Goal: Task Accomplishment & Management: Complete application form

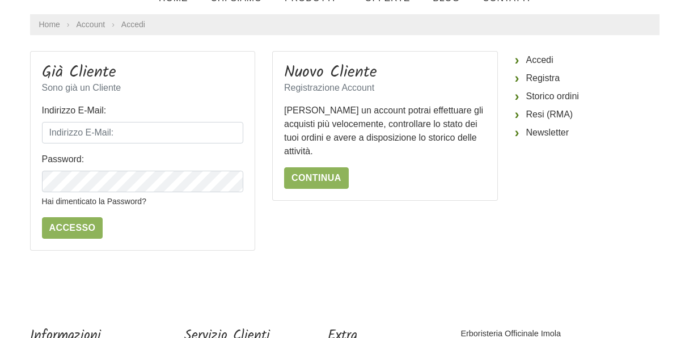
scroll to position [113, 0]
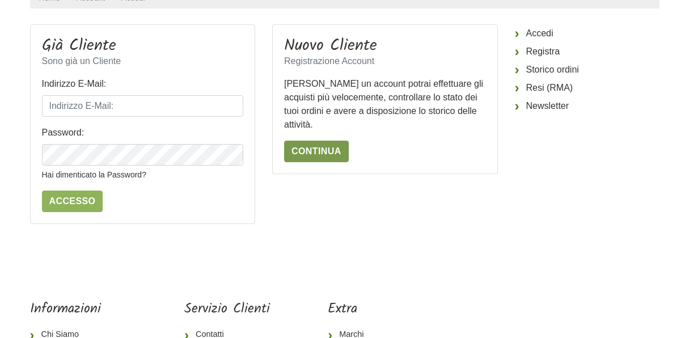
click at [323, 149] on link "Continua" at bounding box center [316, 152] width 65 height 22
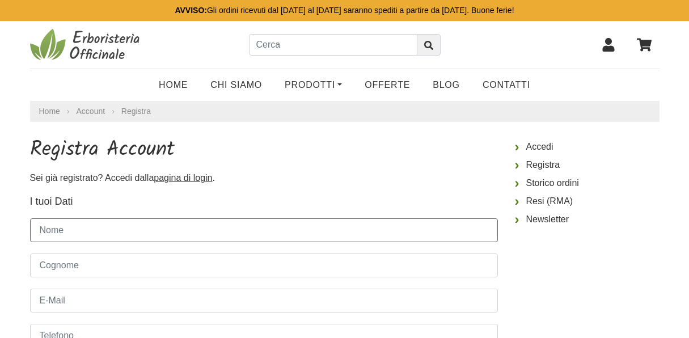
click at [173, 234] on input "Nome" at bounding box center [264, 230] width 468 height 24
type input "Gemma"
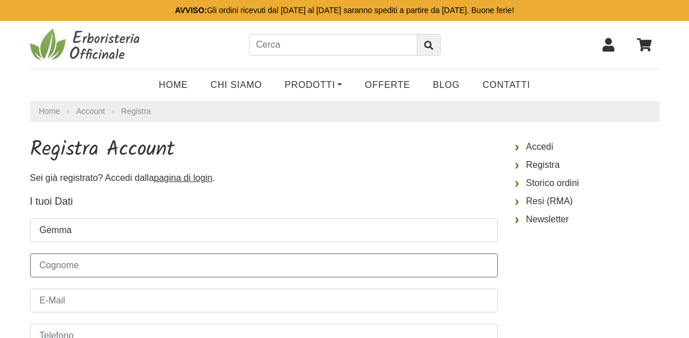
type input "Piazza"
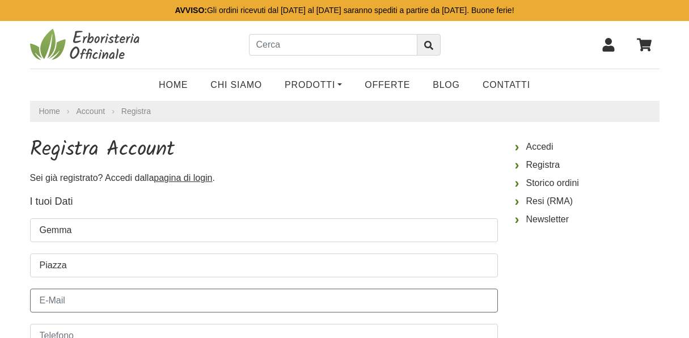
type input "gemma.piaz@virgilio.it"
type input "3317151559"
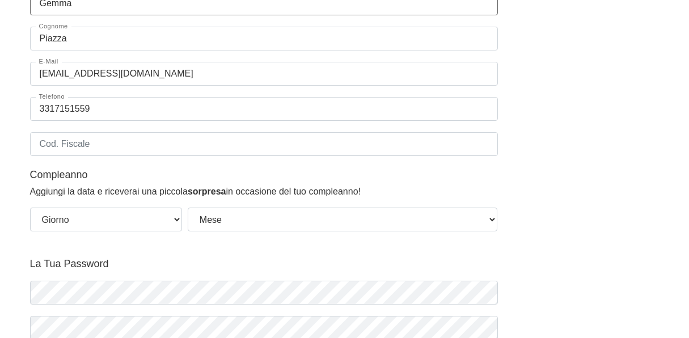
scroll to position [340, 0]
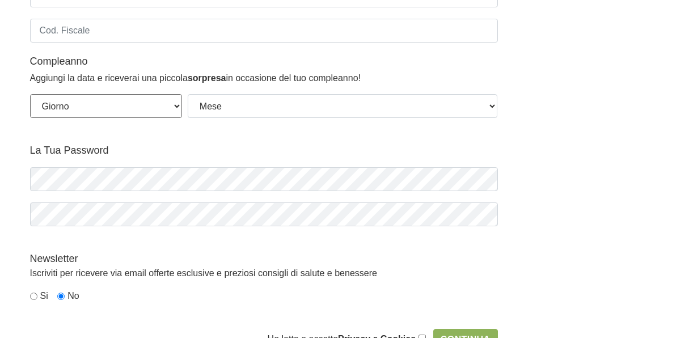
click at [175, 105] on select "Giorno 01 02 03 04 05 06 07 08 09 10 11 12 13 14 15 16 17 18 19 20 21 22 23 24 …" at bounding box center [106, 106] width 152 height 24
select select "08"
click at [30, 94] on select "Giorno 01 02 03 04 05 06 07 08 09 10 11 12 13 14 15 16 17 18 19 20 21 22 23 24 …" at bounding box center [106, 106] width 152 height 24
click at [492, 109] on select "Mese Gennaio Febbraio Marzo Aprile Maggio Giugno Luglio Agosto Settembre Ottobr…" at bounding box center [343, 106] width 310 height 24
select select "12"
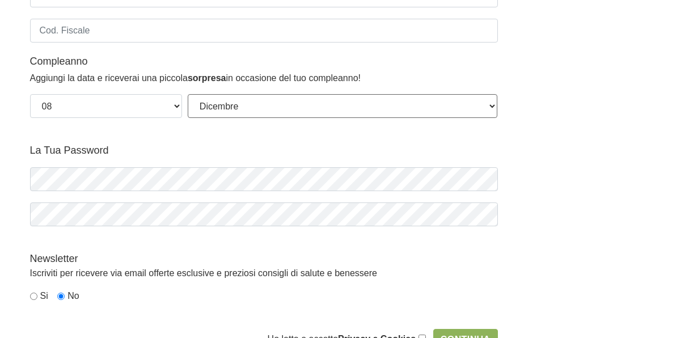
click at [188, 94] on select "Mese Gennaio Febbraio Marzo Aprile Maggio Giugno Luglio Agosto Settembre Ottobr…" at bounding box center [343, 106] width 310 height 24
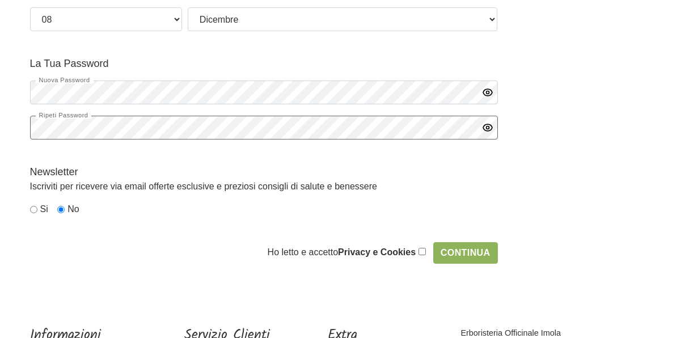
scroll to position [454, 0]
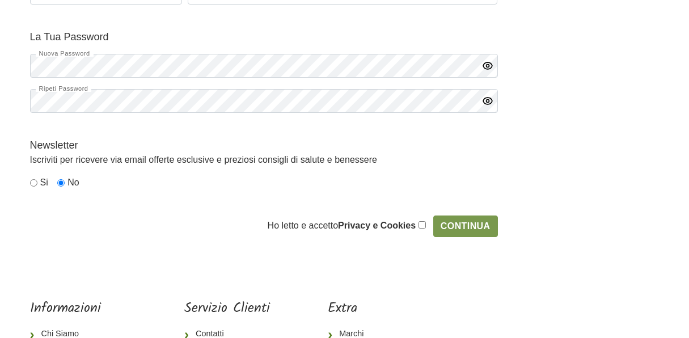
click at [461, 227] on input "Continua" at bounding box center [465, 227] width 65 height 22
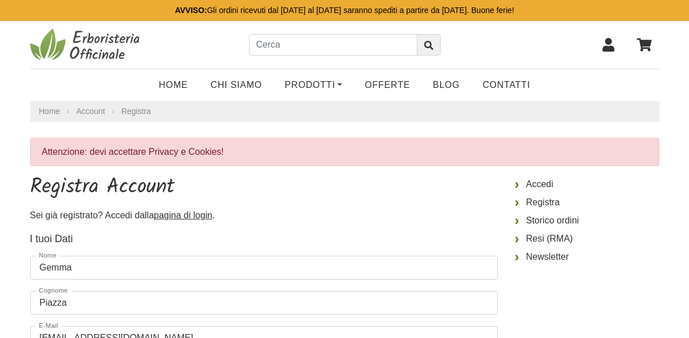
select select "08"
select select "12"
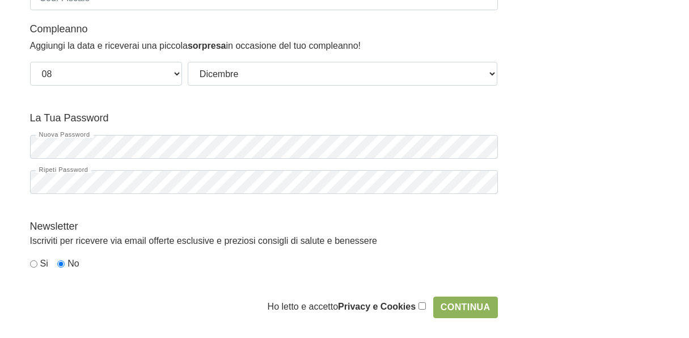
scroll to position [454, 0]
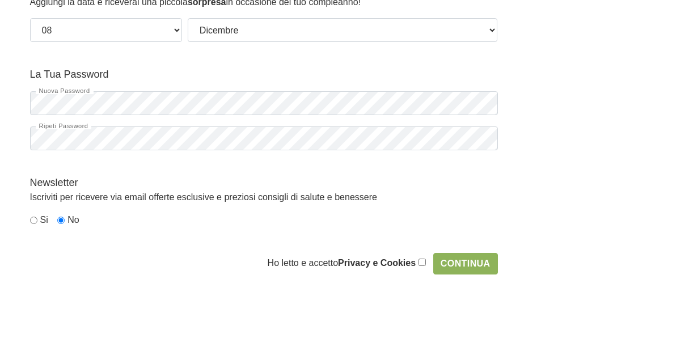
click at [423, 263] on input "checkbox" at bounding box center [422, 262] width 7 height 7
checkbox input "true"
click at [456, 265] on input "Continua" at bounding box center [465, 264] width 65 height 22
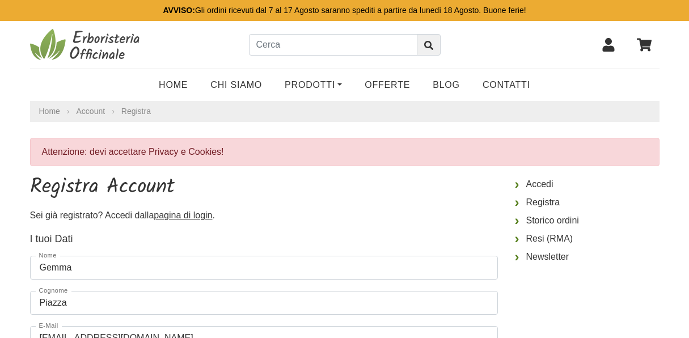
select select "08"
select select "12"
